Goal: Subscribe to service/newsletter

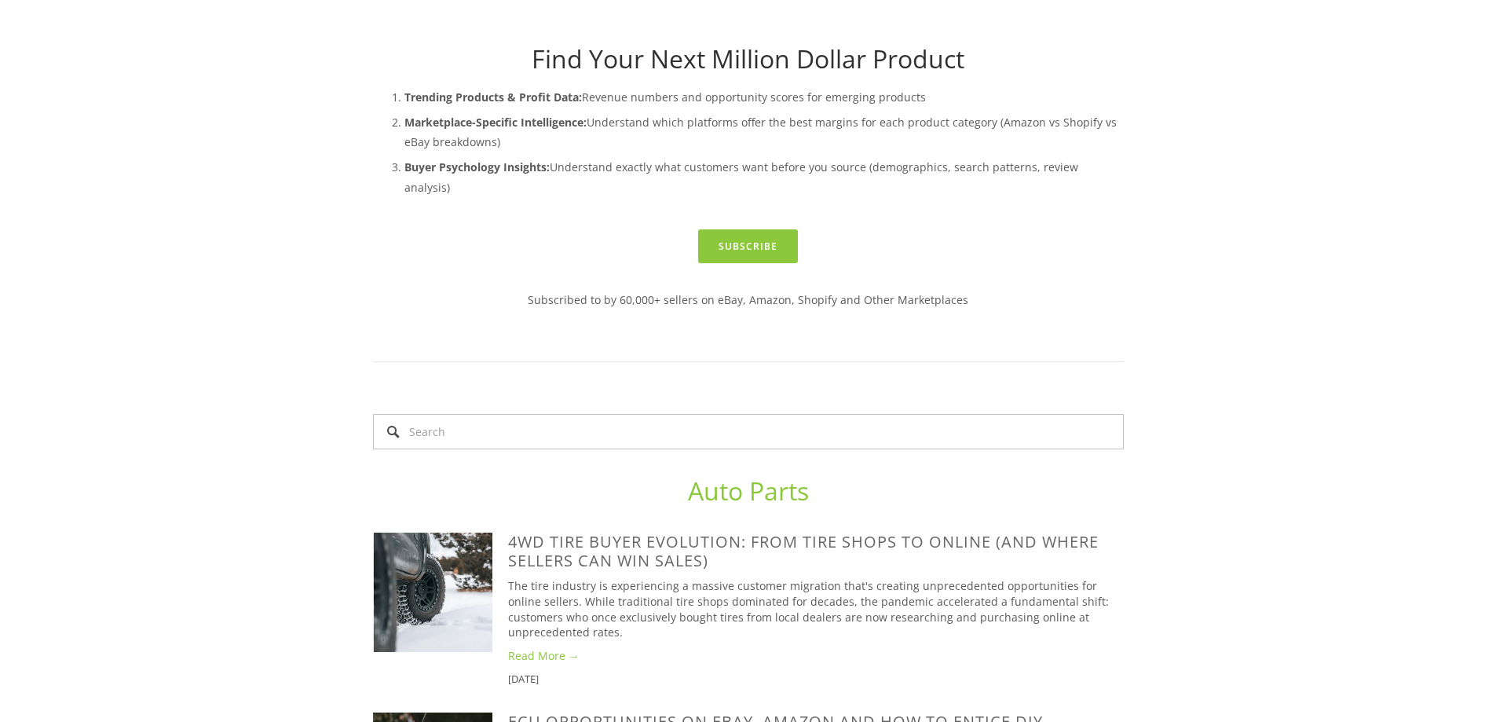
scroll to position [393, 0]
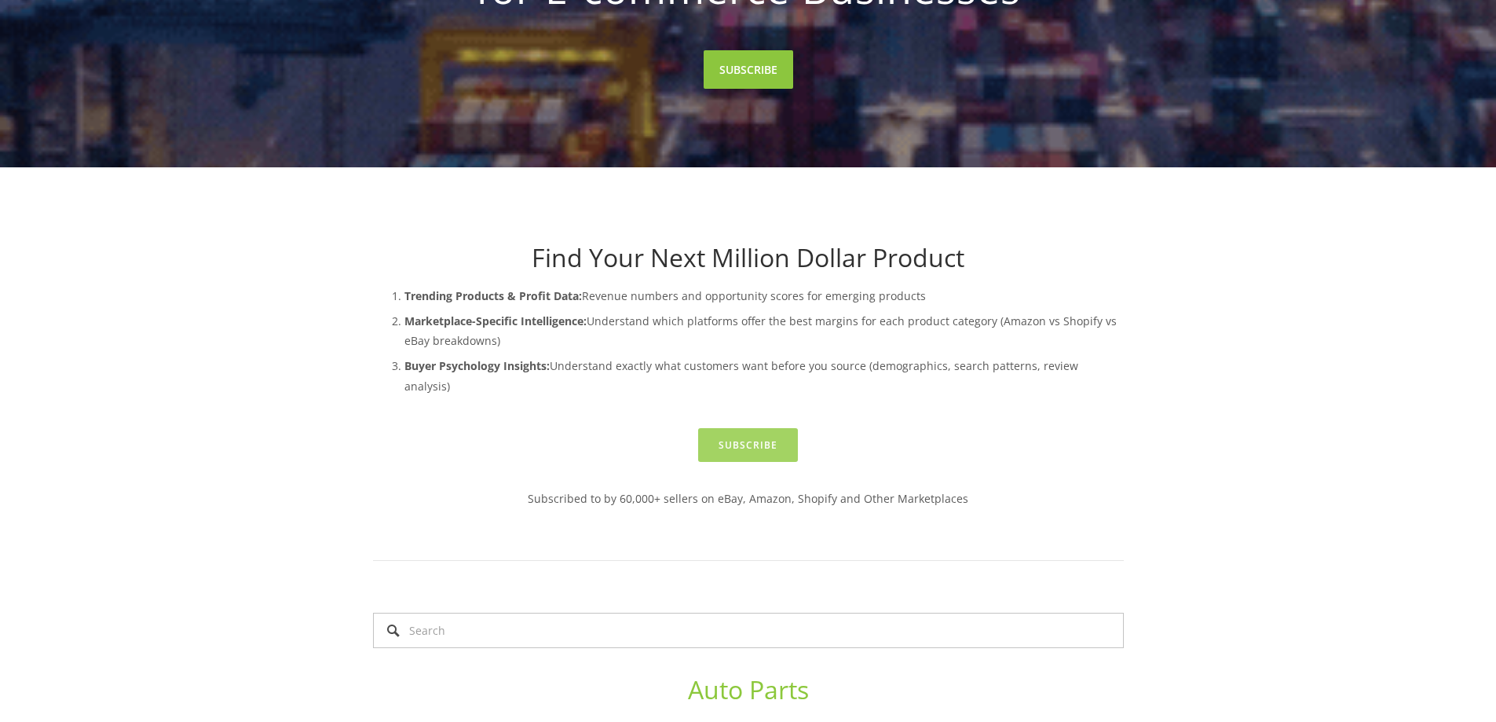
click at [768, 428] on link "Subscribe" at bounding box center [748, 445] width 100 height 34
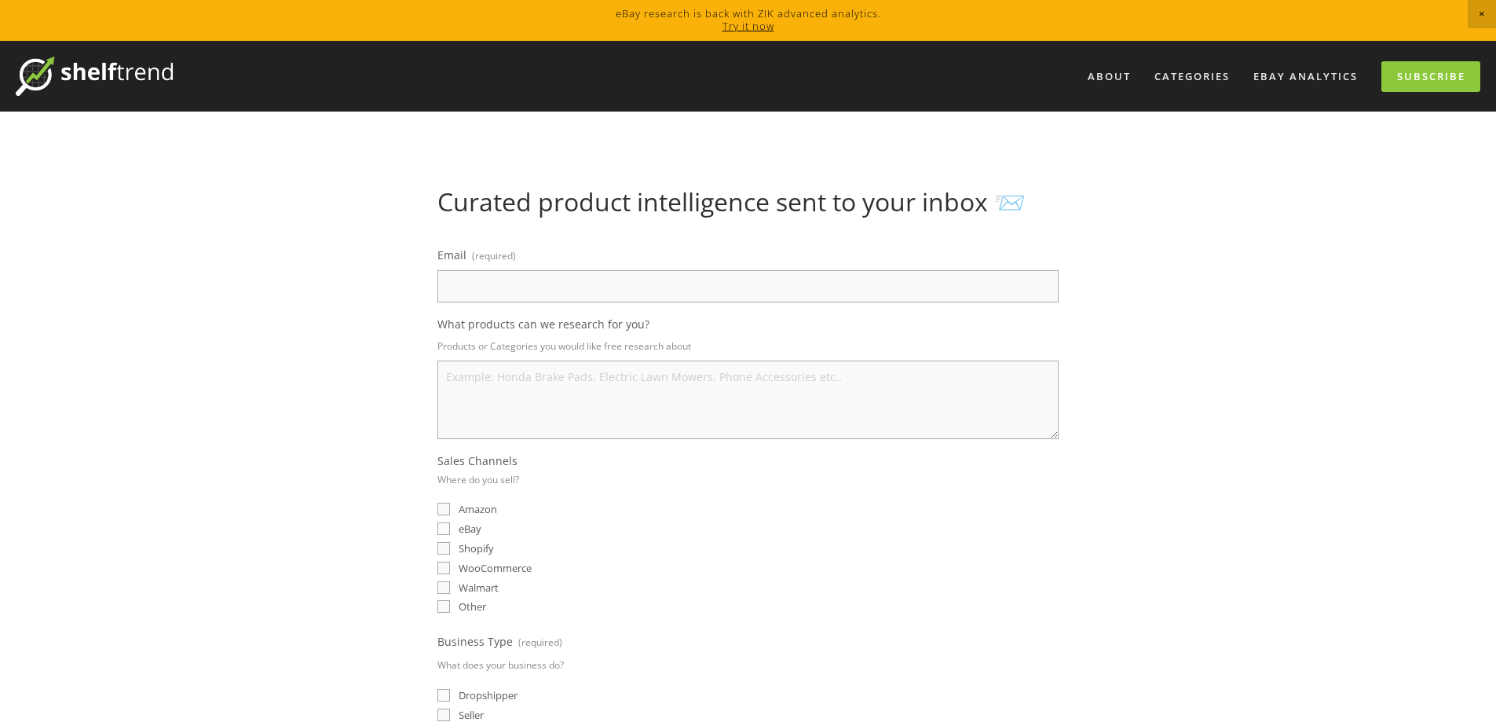
click at [529, 295] on input "Email (required)" at bounding box center [748, 286] width 621 height 32
click at [288, 296] on div "About Categories Auto Parts Electronics Fashion Home & Garden" at bounding box center [748, 709] width 1496 height 1336
click at [536, 297] on input "Email (required)" at bounding box center [748, 286] width 621 height 32
type input "kruszewski.firma@gmail.com"
click at [449, 382] on textarea "What products can we research for you?" at bounding box center [748, 400] width 621 height 79
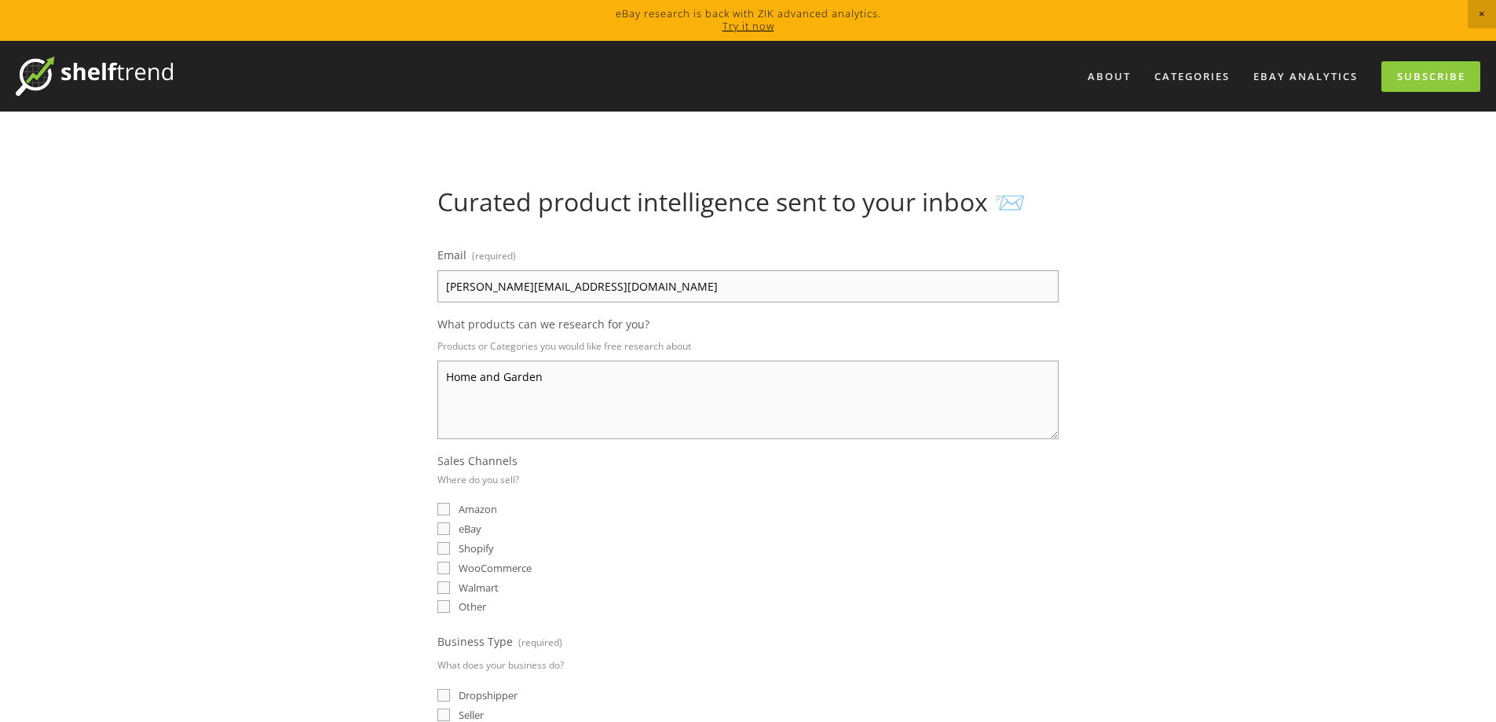
type textarea "Home and Garden"
click at [441, 508] on input "Amazon" at bounding box center [444, 509] width 13 height 13
checkbox input "true"
click at [442, 532] on input "eBay" at bounding box center [444, 528] width 13 height 13
checkbox input "true"
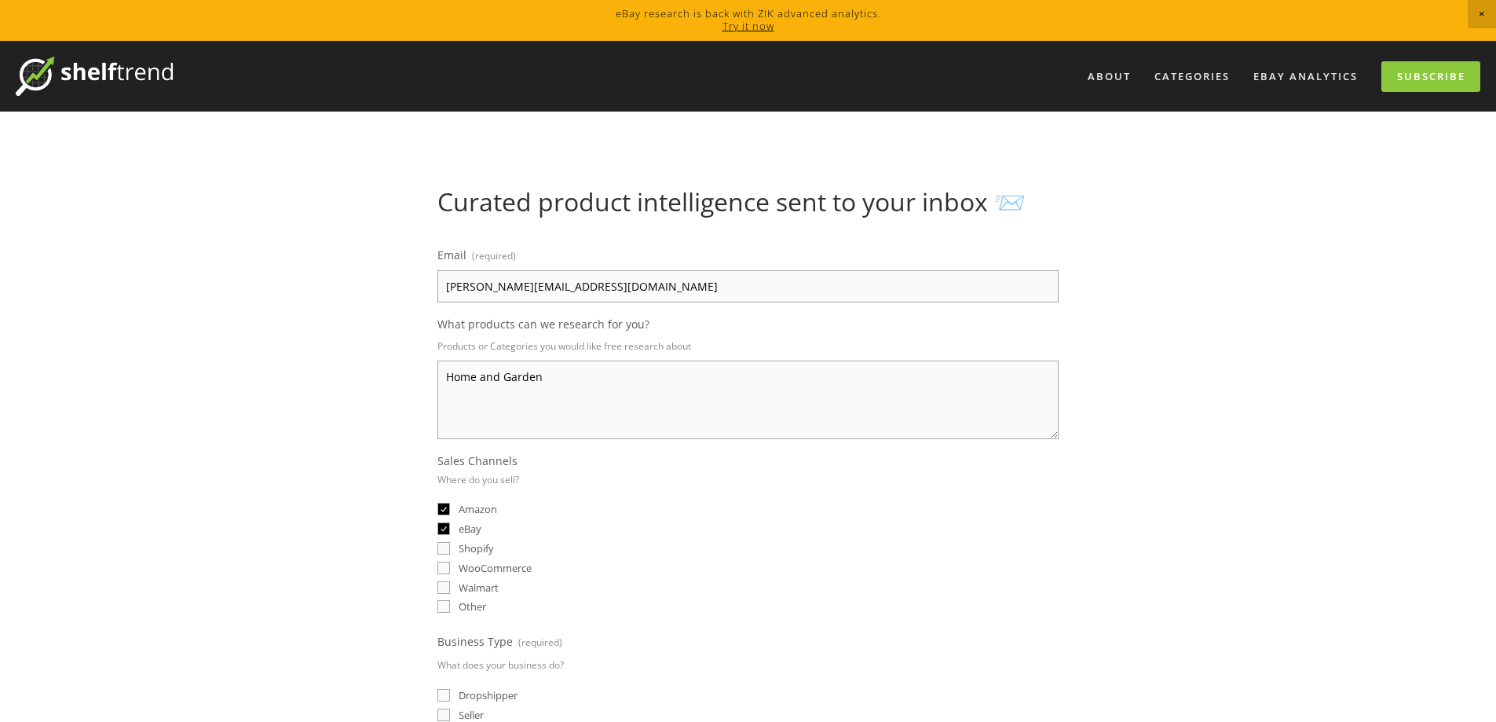
click at [445, 544] on input "Shopify" at bounding box center [444, 548] width 13 height 13
checkbox input "true"
click at [443, 562] on input "WooCommerce" at bounding box center [444, 568] width 13 height 13
checkbox input "true"
click at [441, 583] on input "Walmart" at bounding box center [444, 587] width 13 height 13
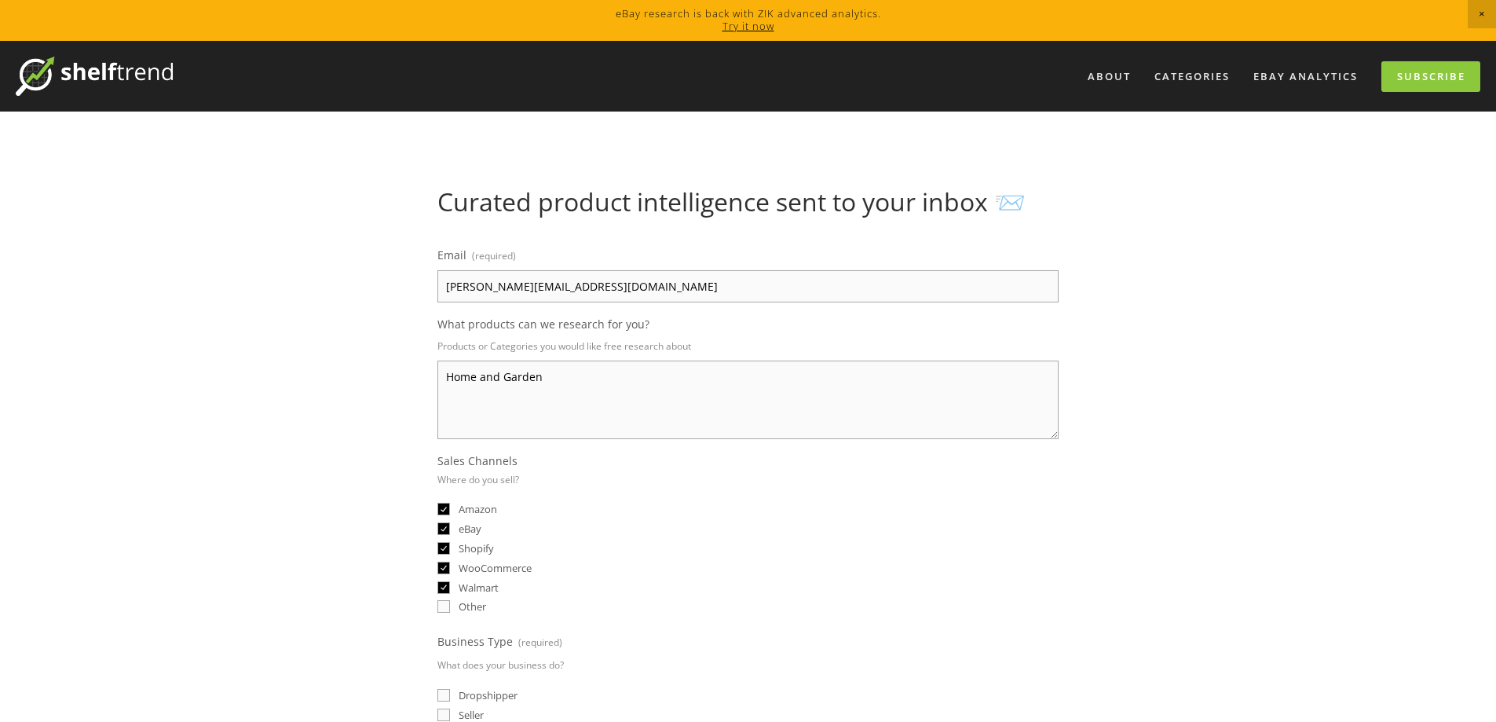
checkbox input "true"
click at [428, 624] on div "Email (required) kruszewski.firma@gmail.com What products can we research for y…" at bounding box center [748, 617] width 648 height 772
click at [435, 613] on div "Email (required) kruszewski.firma@gmail.com What products can we research for y…" at bounding box center [748, 617] width 648 height 772
click at [442, 608] on input "Other" at bounding box center [444, 606] width 13 height 13
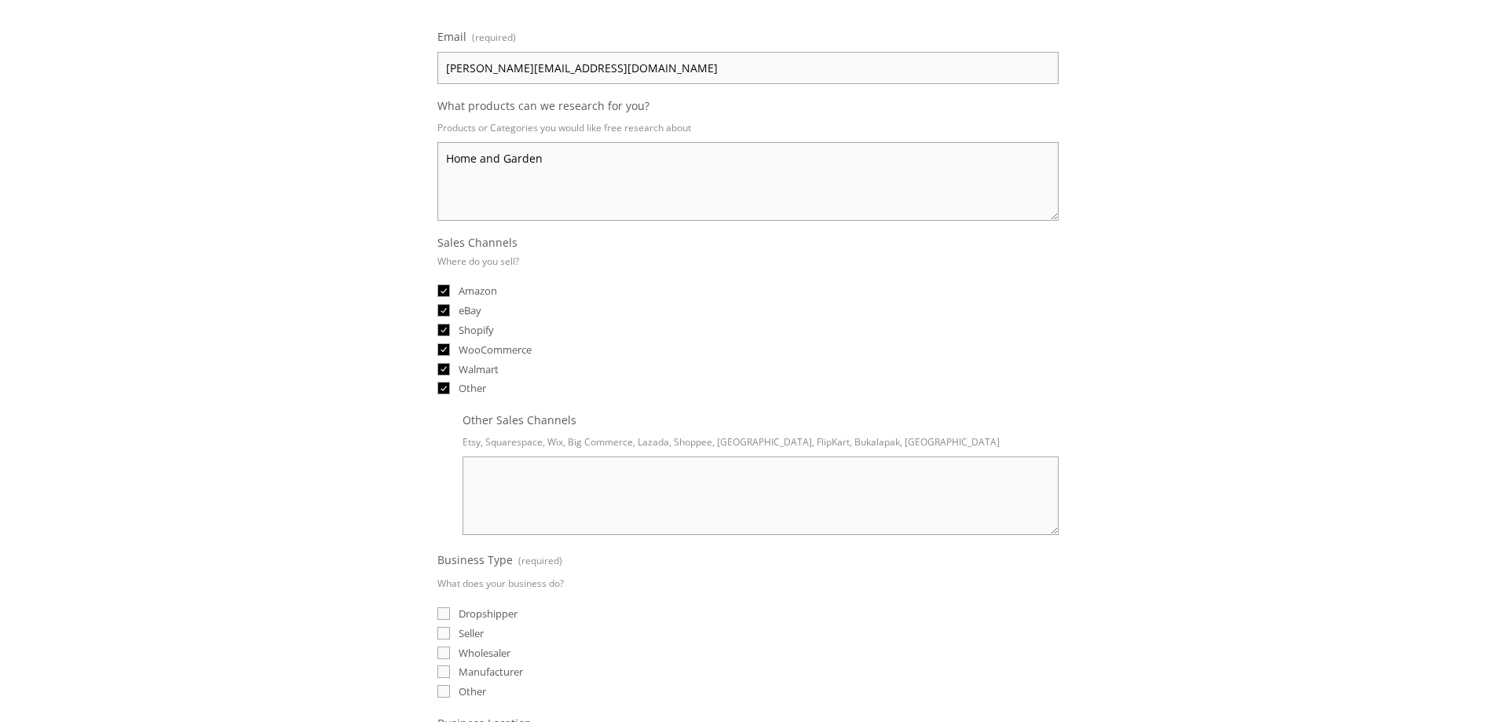
scroll to position [236, 0]
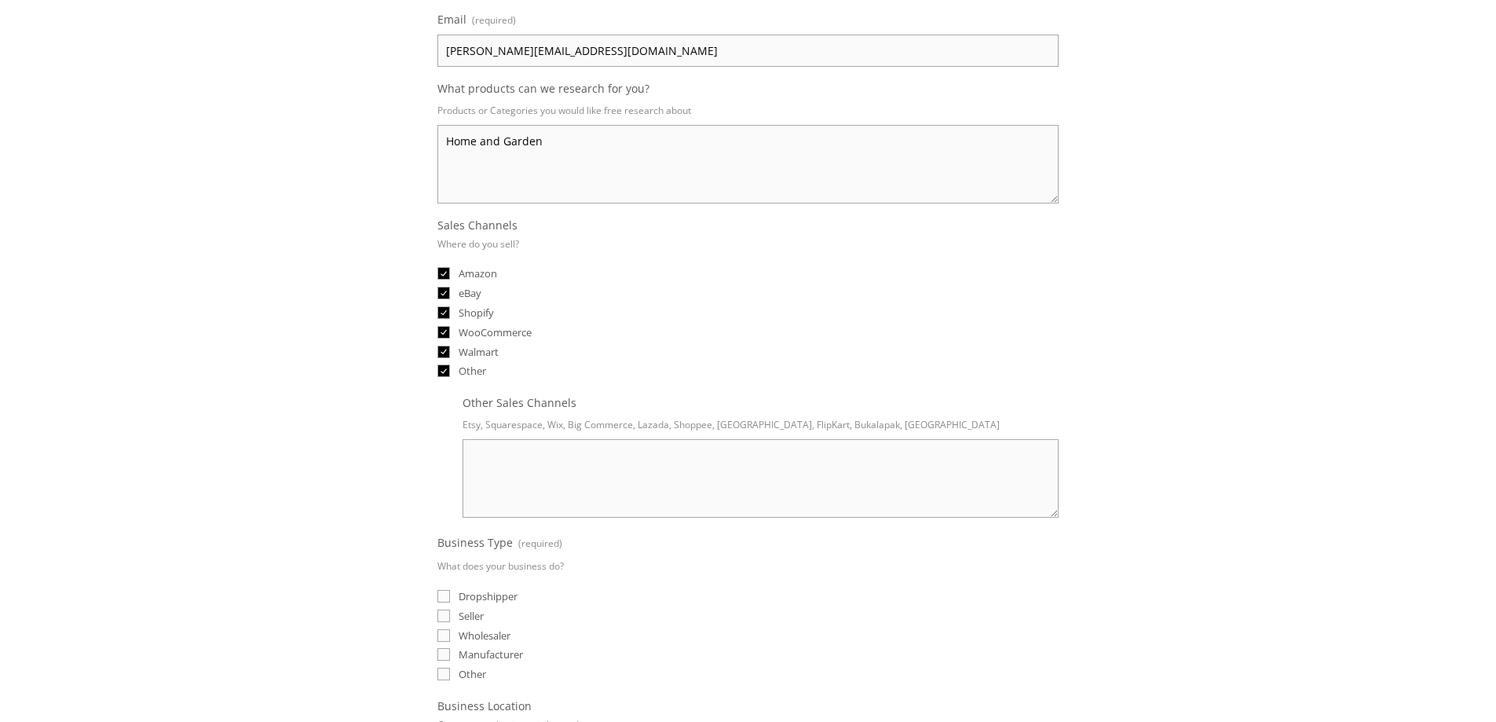
click at [444, 372] on input "Other" at bounding box center [444, 370] width 13 height 13
checkbox input "false"
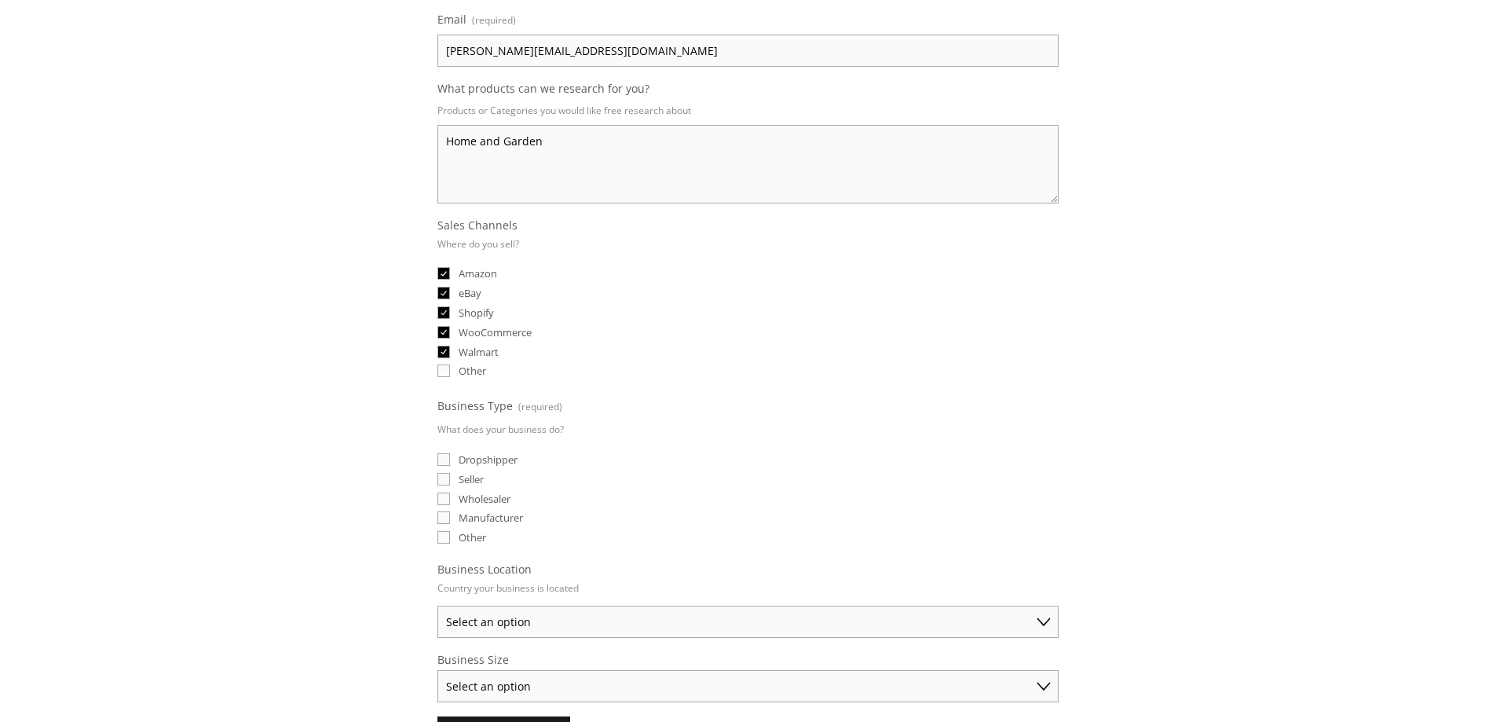
click at [445, 480] on input "Seller" at bounding box center [444, 479] width 13 height 13
checkbox input "true"
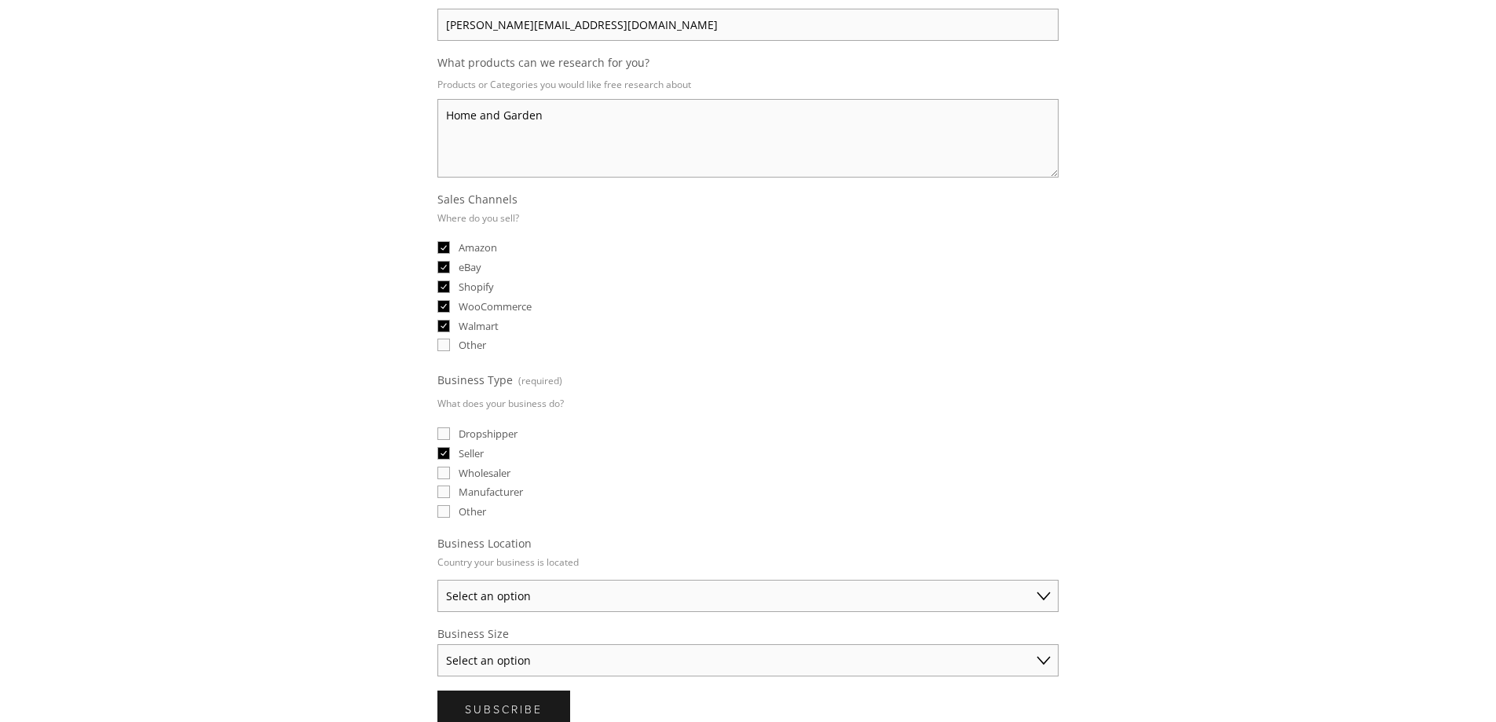
scroll to position [471, 0]
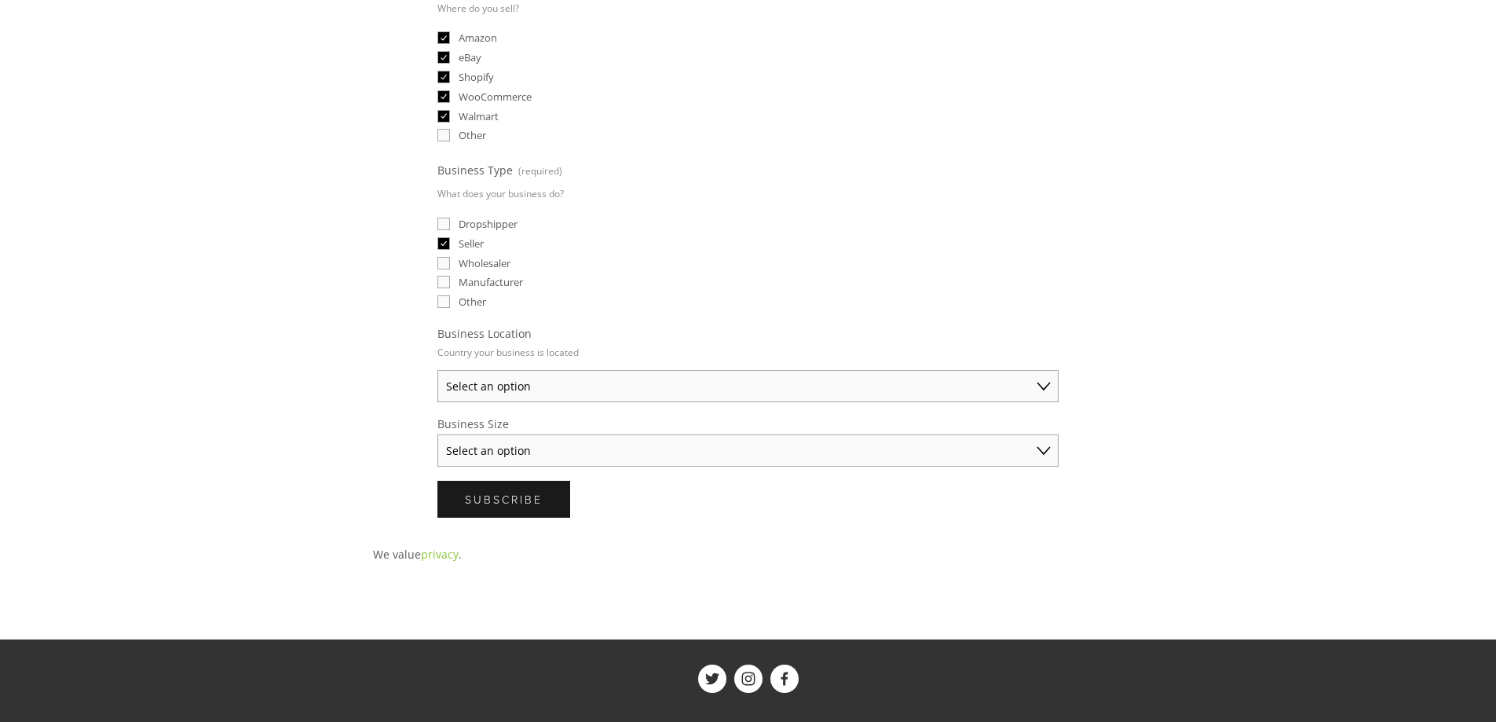
click at [505, 383] on select "Select an option Australia United States United Kingdom China Japan Germany Can…" at bounding box center [748, 386] width 621 height 32
click at [516, 382] on select "Select an option Australia United States United Kingdom China Japan Germany Can…" at bounding box center [748, 386] width 621 height 32
select select "Germany"
click at [438, 370] on select "Select an option Australia United States United Kingdom China Japan Germany Can…" at bounding box center [748, 386] width 621 height 32
click at [497, 452] on select "Select an option Solo Merchant (under $50K annual sales) Small Business ($50K -…" at bounding box center [748, 450] width 621 height 32
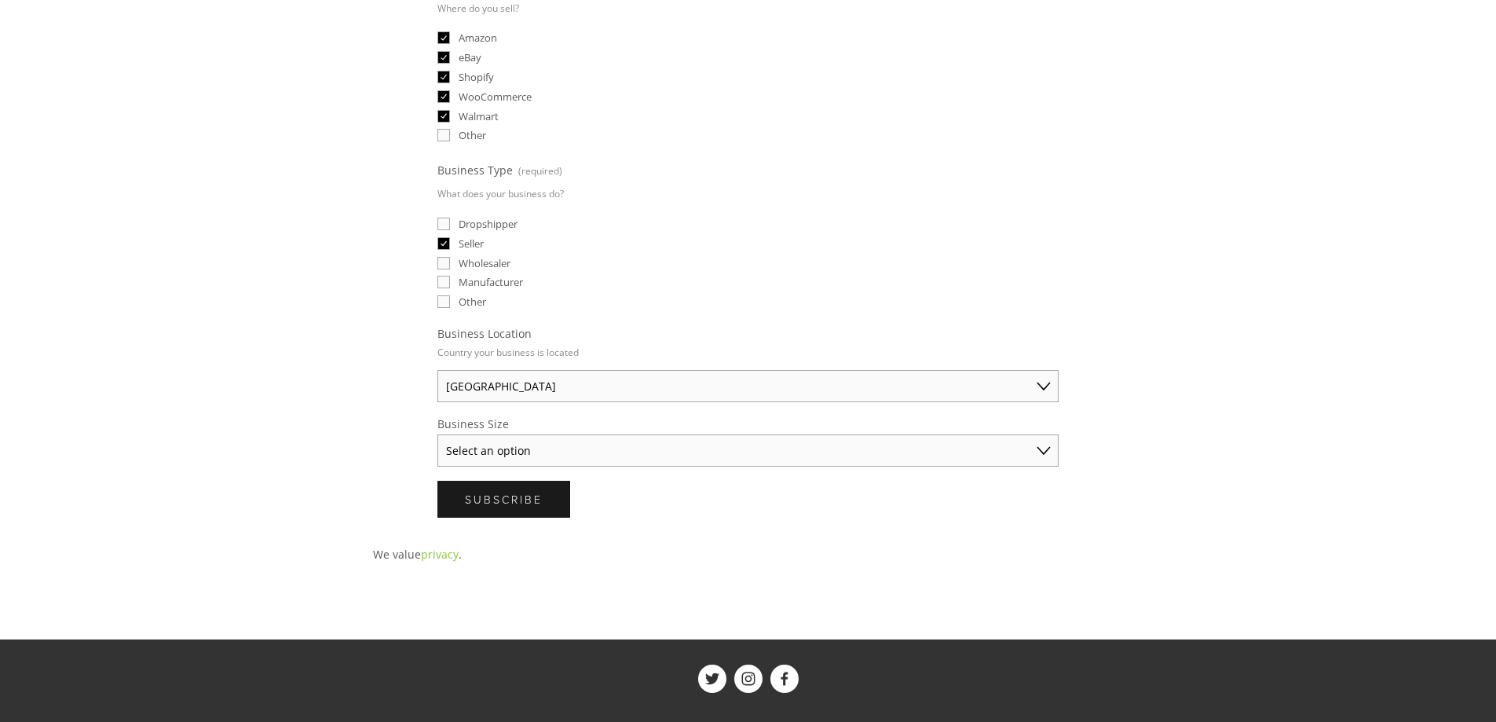
select select "Established Business (Over $250K annual sales)"
click at [438, 434] on select "Select an option Solo Merchant (under $50K annual sales) Small Business ($50K -…" at bounding box center [748, 450] width 621 height 32
click at [515, 500] on span "Subscribe" at bounding box center [504, 499] width 78 height 15
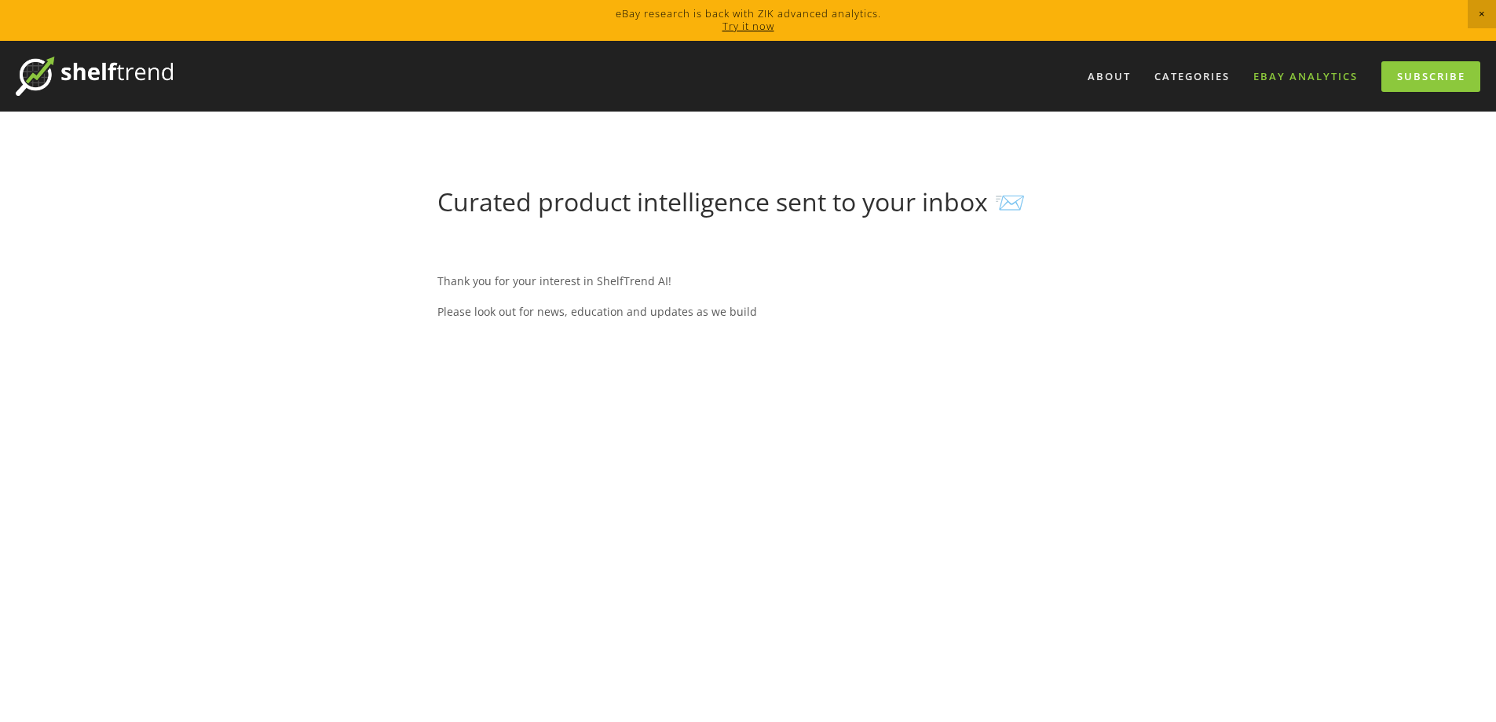
click at [1271, 71] on link "eBay Analytics" at bounding box center [1305, 77] width 125 height 26
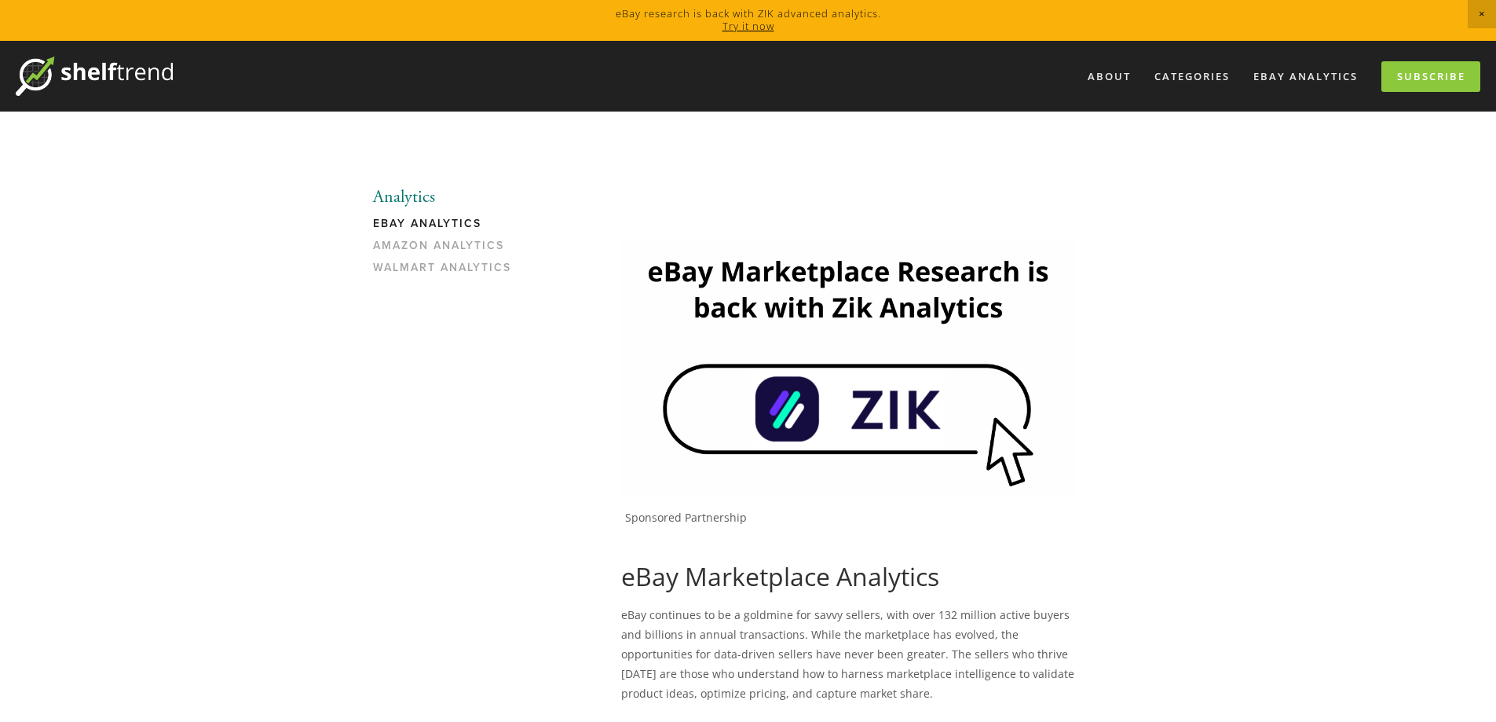
click at [878, 406] on img at bounding box center [848, 367] width 454 height 255
